Goal: Register for event/course

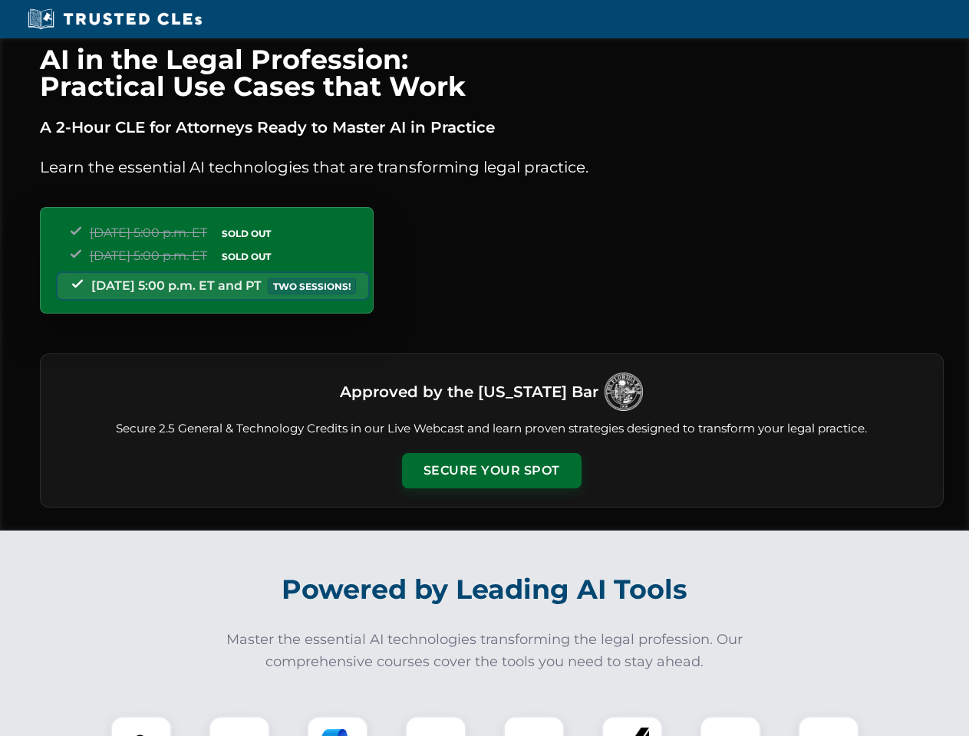
click at [491, 471] on button "Secure Your Spot" at bounding box center [492, 470] width 180 height 35
click at [141, 726] on img at bounding box center [141, 747] width 44 height 44
click at [239, 726] on div at bounding box center [239, 747] width 61 height 61
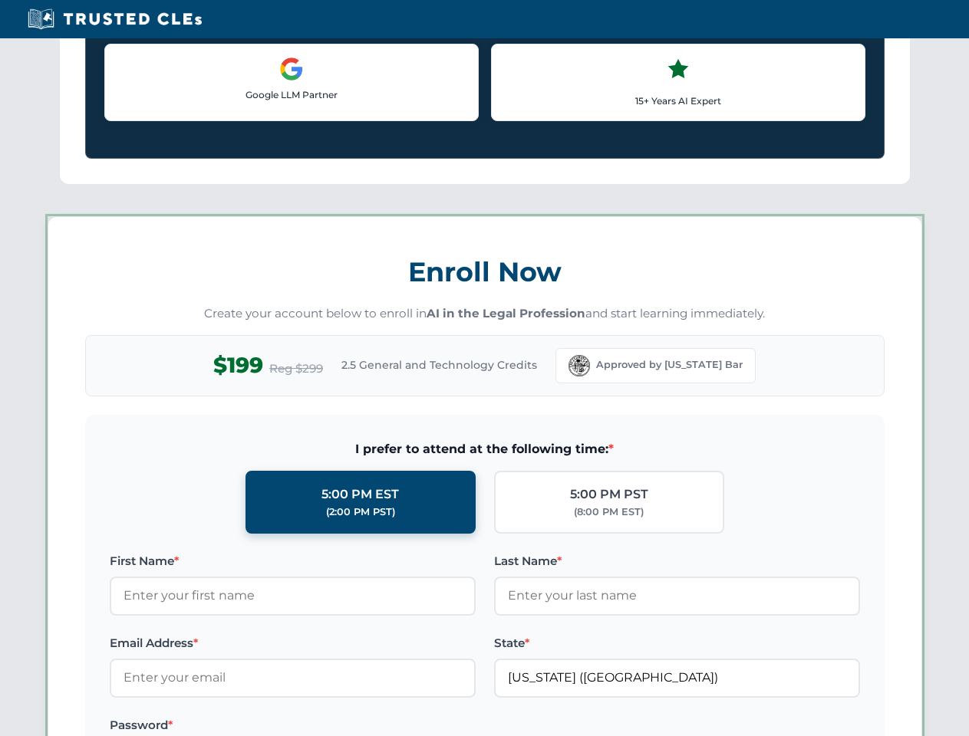
click at [436, 726] on label "Password *" at bounding box center [293, 726] width 366 height 18
